Goal: Task Accomplishment & Management: Use online tool/utility

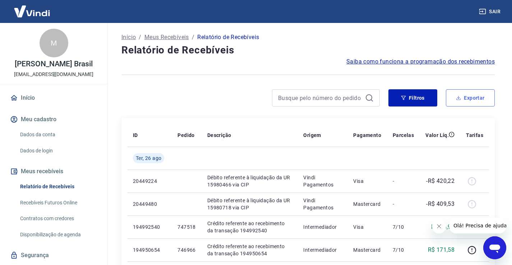
click at [478, 102] on button "Exportar" at bounding box center [470, 97] width 49 height 17
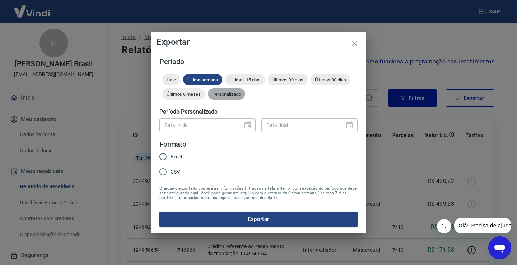
click at [227, 95] on span "Personalizado" at bounding box center [226, 94] width 37 height 5
click at [180, 157] on span "Excel" at bounding box center [176, 157] width 11 height 8
click at [171, 157] on input "Excel" at bounding box center [162, 156] width 15 height 15
radio input "true"
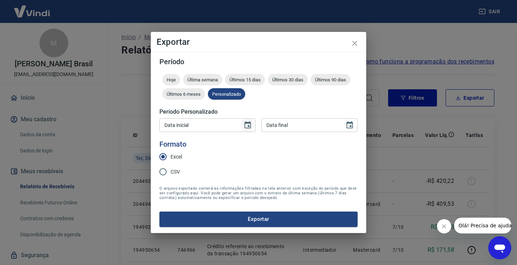
click at [249, 124] on icon "Choose date" at bounding box center [247, 125] width 9 height 9
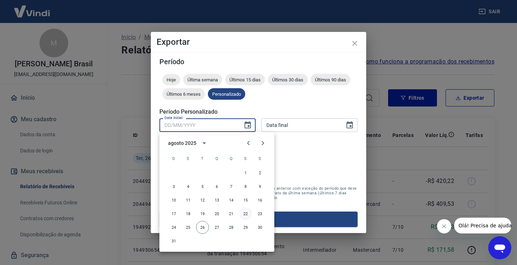
click at [245, 214] on button "22" at bounding box center [245, 214] width 13 height 13
type input "[DATE]"
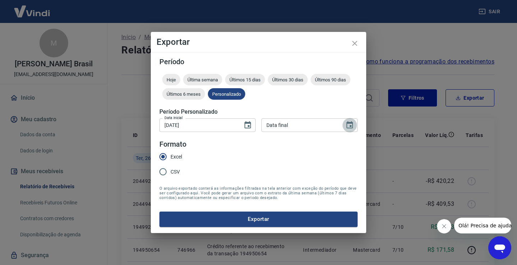
click at [354, 127] on button "Choose date" at bounding box center [350, 125] width 14 height 14
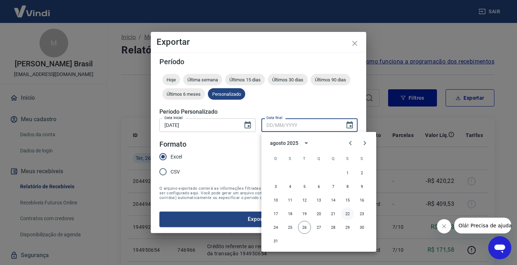
click at [348, 216] on button "22" at bounding box center [347, 214] width 13 height 13
type input "[DATE]"
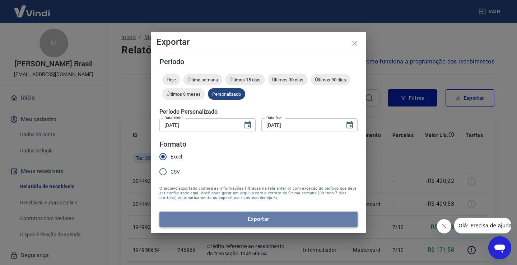
click at [244, 217] on button "Exportar" at bounding box center [258, 219] width 198 height 15
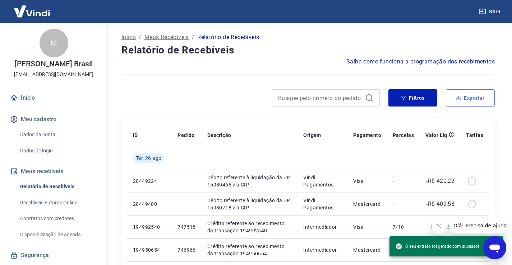
click at [460, 97] on icon "button" at bounding box center [458, 98] width 5 height 5
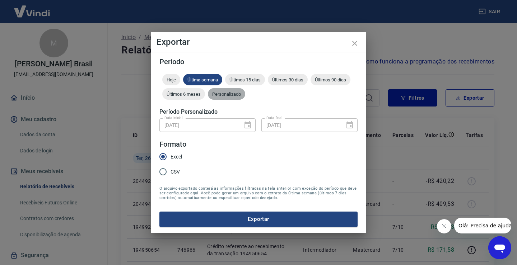
click at [230, 97] on span "Personalizado" at bounding box center [226, 94] width 37 height 5
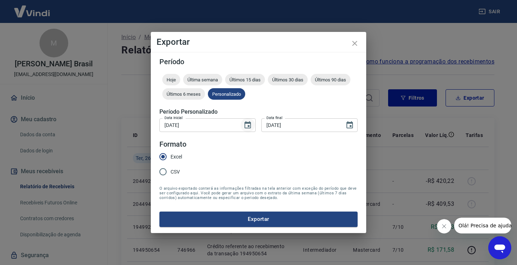
click at [249, 125] on icon "Choose date, selected date is 22 de ago de 2025" at bounding box center [247, 125] width 9 height 9
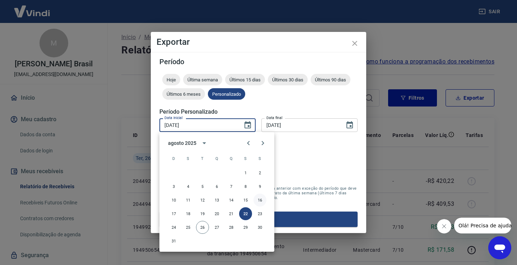
click at [262, 200] on button "16" at bounding box center [259, 200] width 13 height 13
type input "[DATE]"
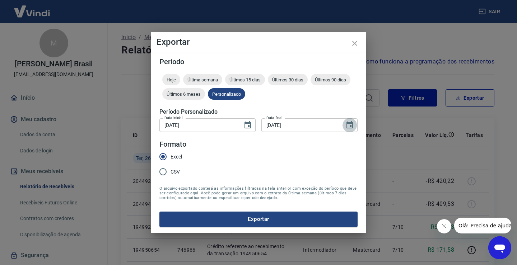
click at [354, 124] on icon "Choose date, selected date is 22 de ago de 2025" at bounding box center [349, 125] width 9 height 9
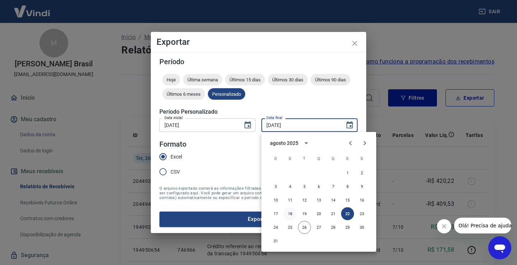
click at [292, 213] on button "18" at bounding box center [290, 214] width 13 height 13
type input "[DATE]"
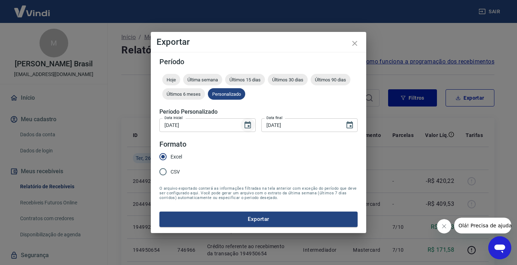
click at [250, 126] on icon "Choose date, selected date is 16 de ago de 2025" at bounding box center [248, 124] width 6 height 7
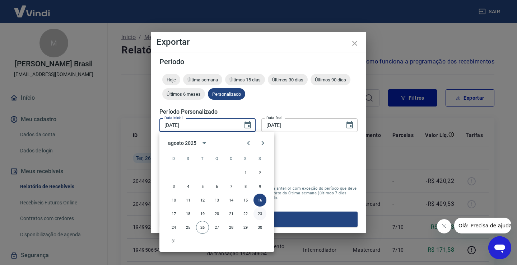
click at [263, 210] on button "23" at bounding box center [259, 214] width 13 height 13
type input "[DATE]"
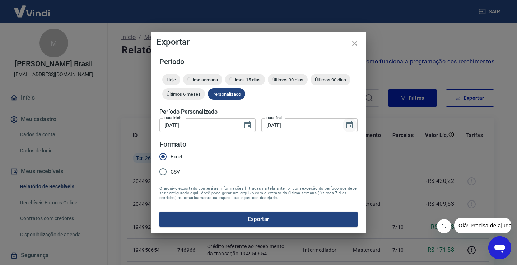
click at [350, 125] on icon "Choose date, selected date is 18 de ago de 2025" at bounding box center [349, 124] width 6 height 7
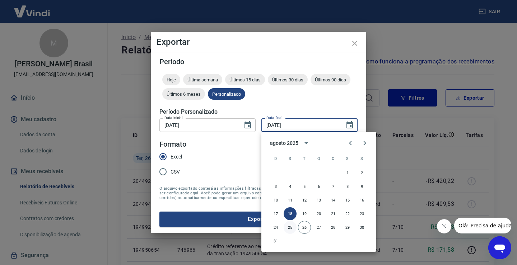
click at [293, 226] on button "25" at bounding box center [290, 227] width 13 height 13
type input "[DATE]"
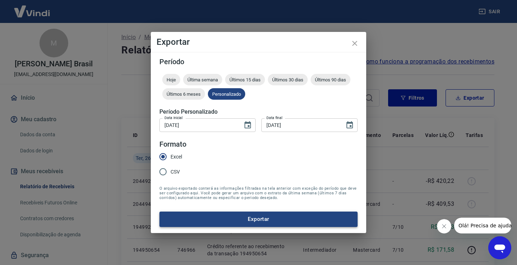
click at [285, 221] on button "Exportar" at bounding box center [258, 219] width 198 height 15
